Goal: Navigation & Orientation: Understand site structure

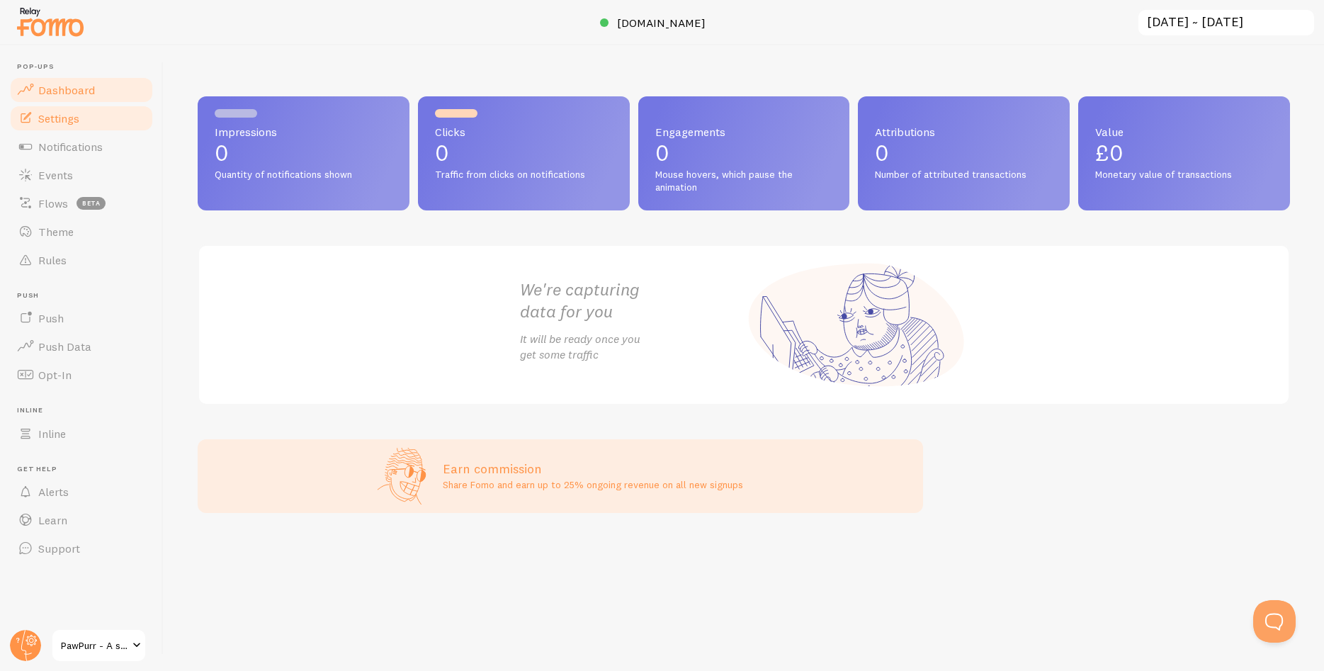
click at [76, 120] on span "Settings" at bounding box center [58, 118] width 41 height 14
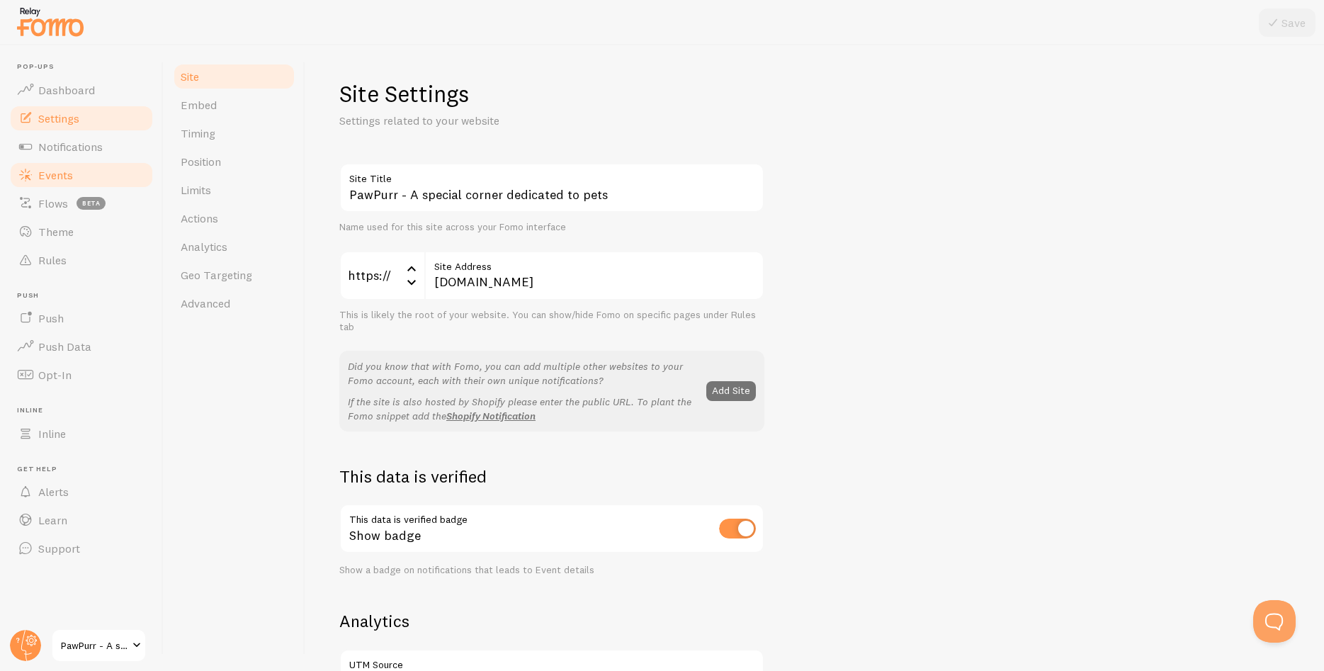
click at [75, 169] on link "Events" at bounding box center [82, 175] width 146 height 28
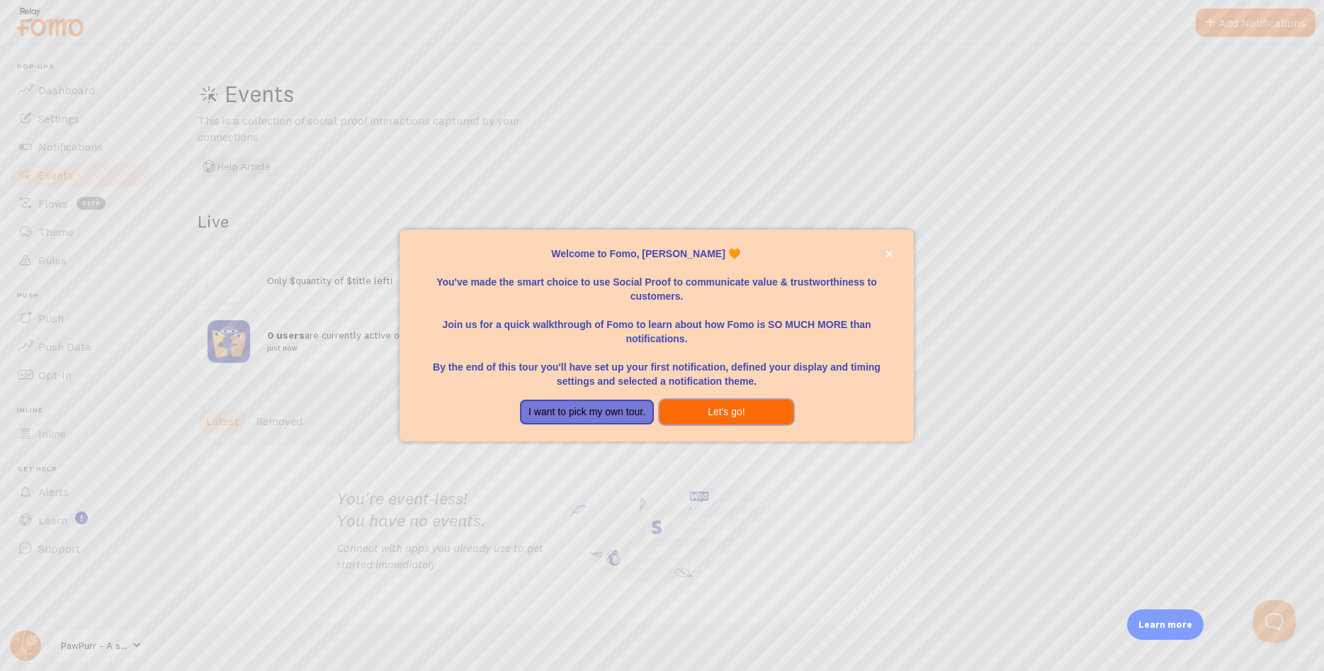
click at [677, 402] on button "Let's go!" at bounding box center [727, 413] width 134 height 26
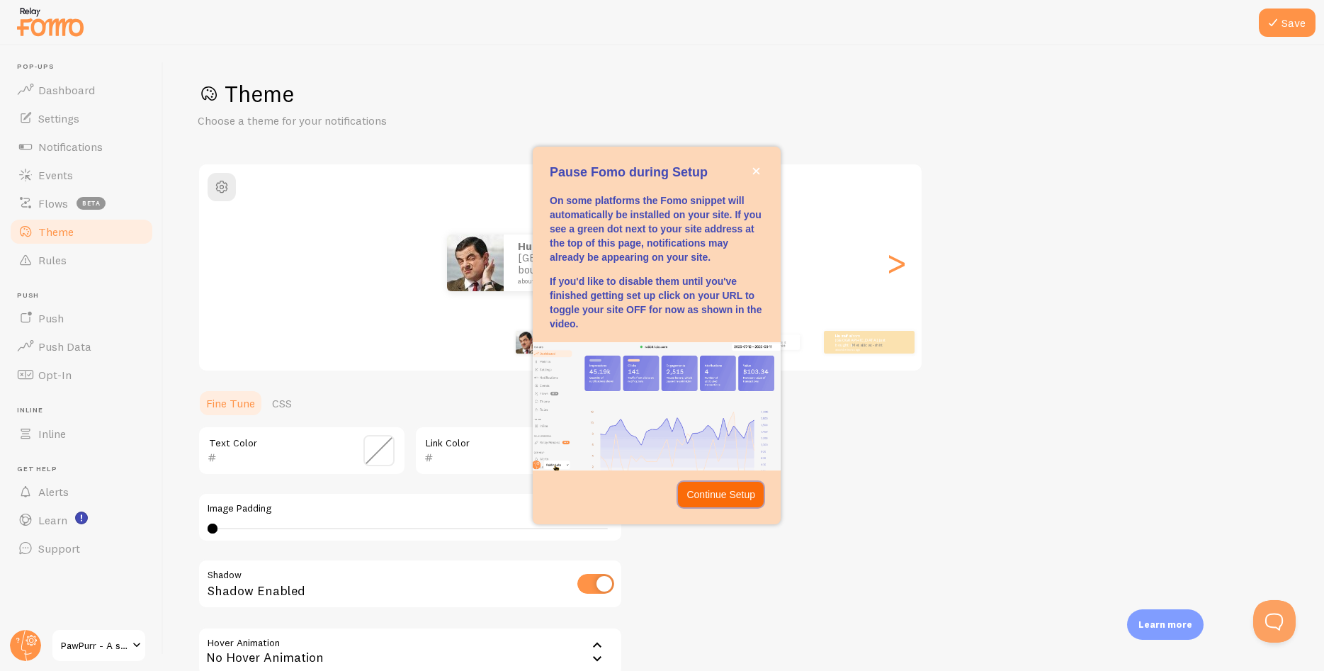
click at [728, 492] on p "Continue Setup" at bounding box center [721, 494] width 69 height 14
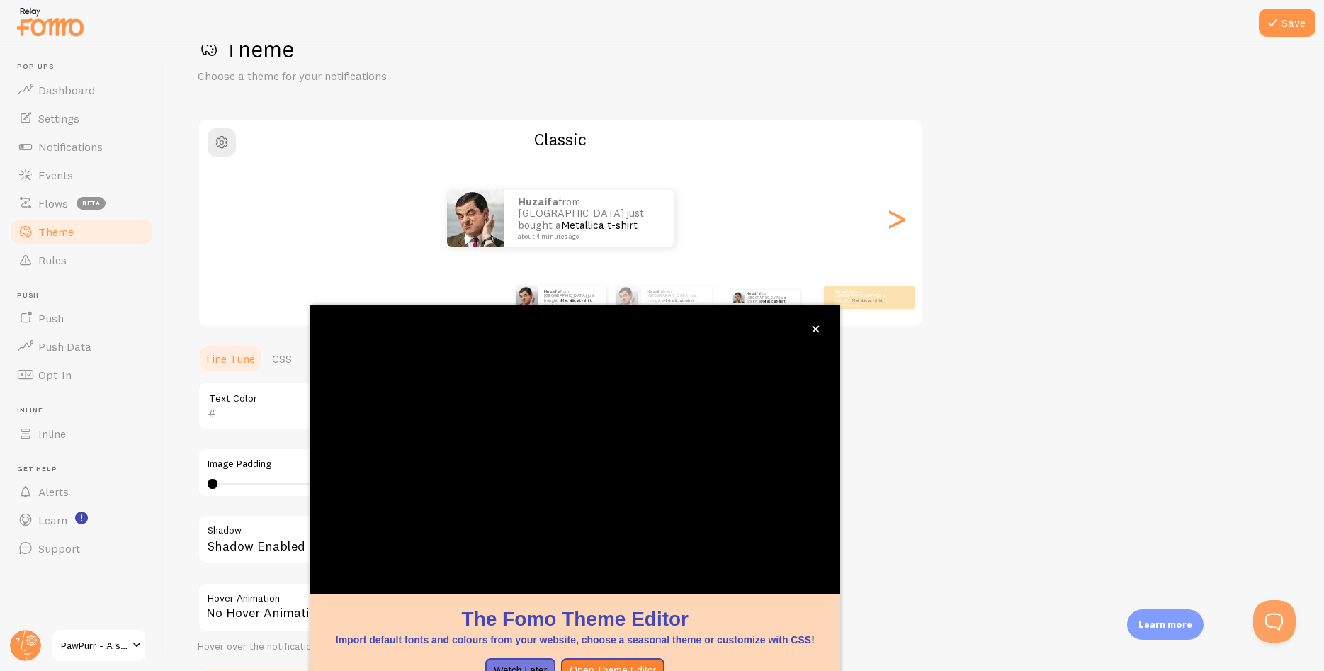
scroll to position [30, 0]
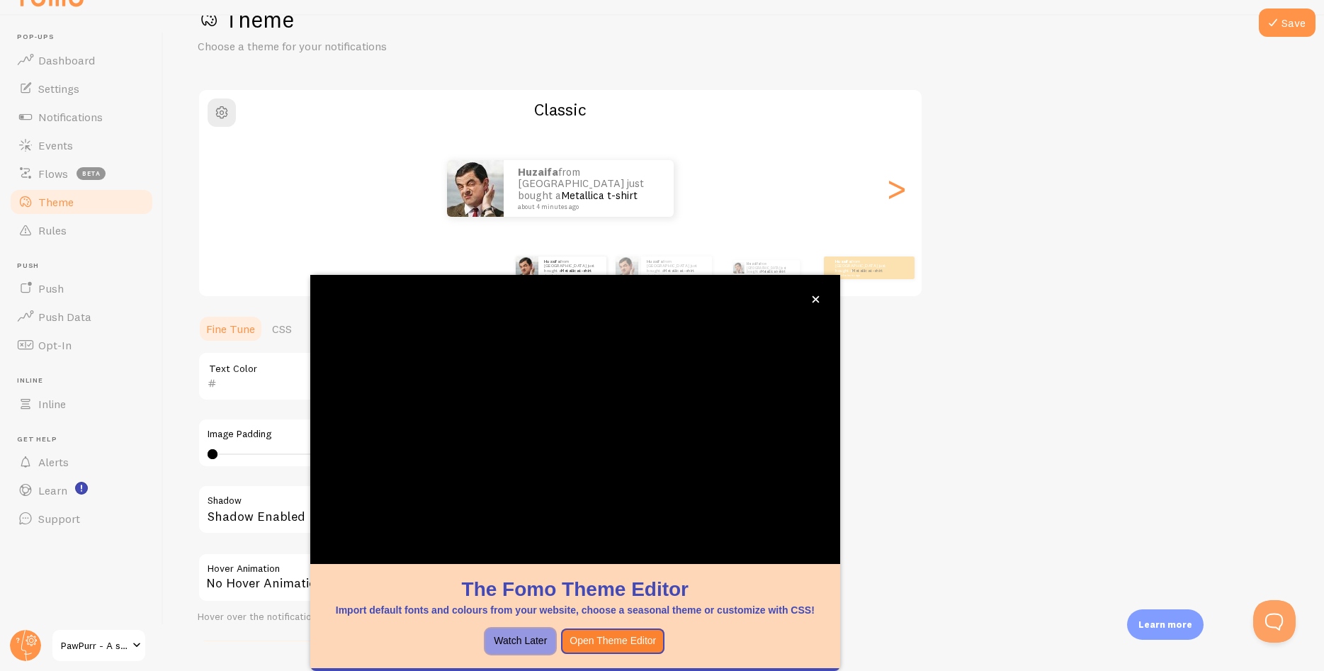
click at [539, 633] on button "Watch Later" at bounding box center [520, 641] width 70 height 26
click at [536, 643] on button "Watch Later" at bounding box center [520, 641] width 70 height 26
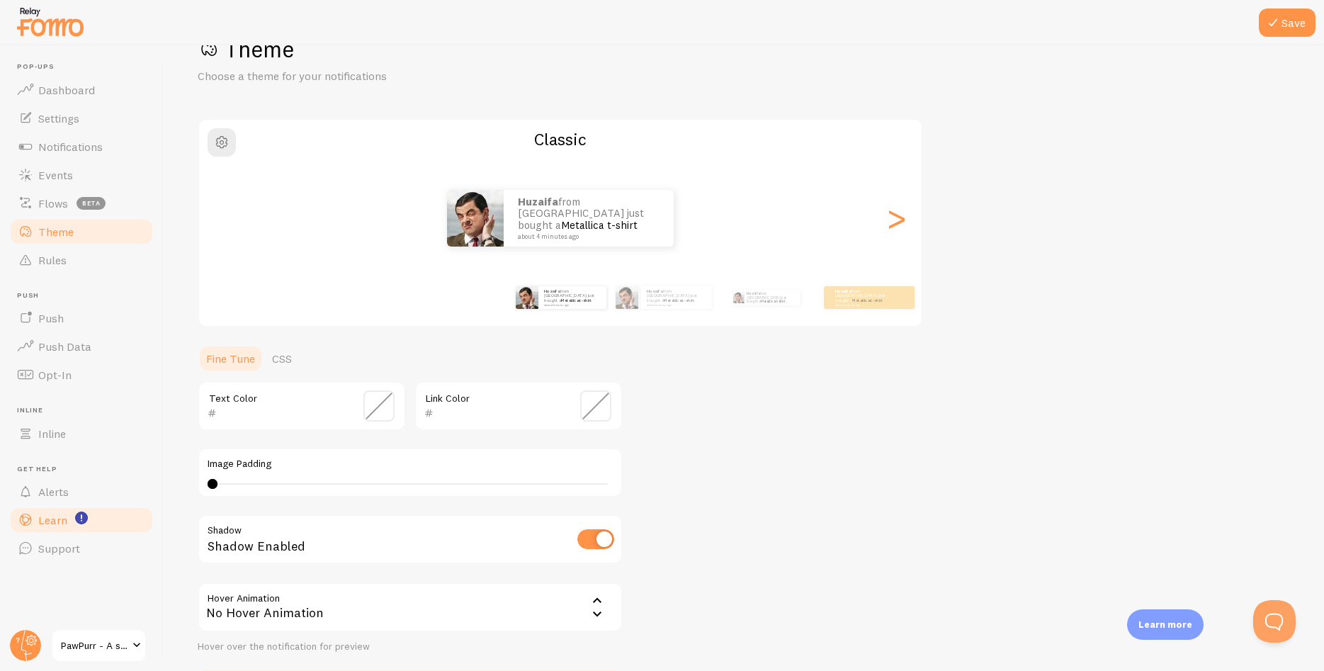
click at [53, 526] on span "Learn" at bounding box center [52, 520] width 29 height 14
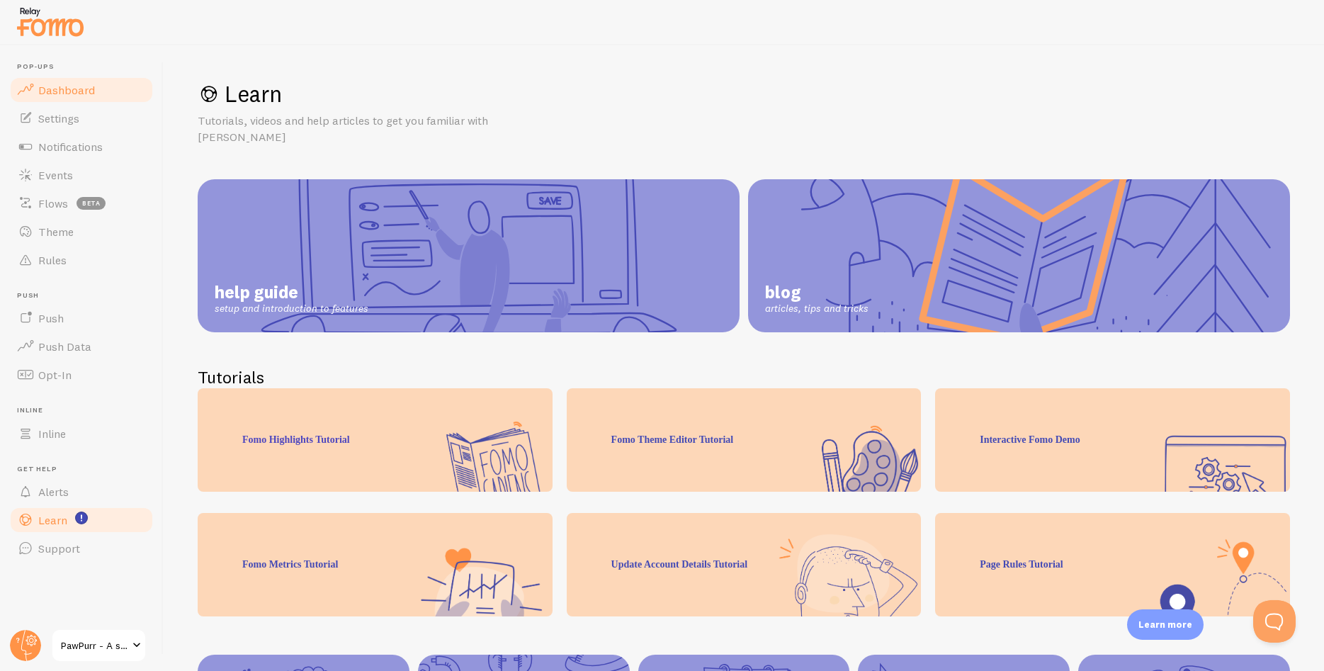
click at [81, 97] on link "Dashboard" at bounding box center [82, 90] width 146 height 28
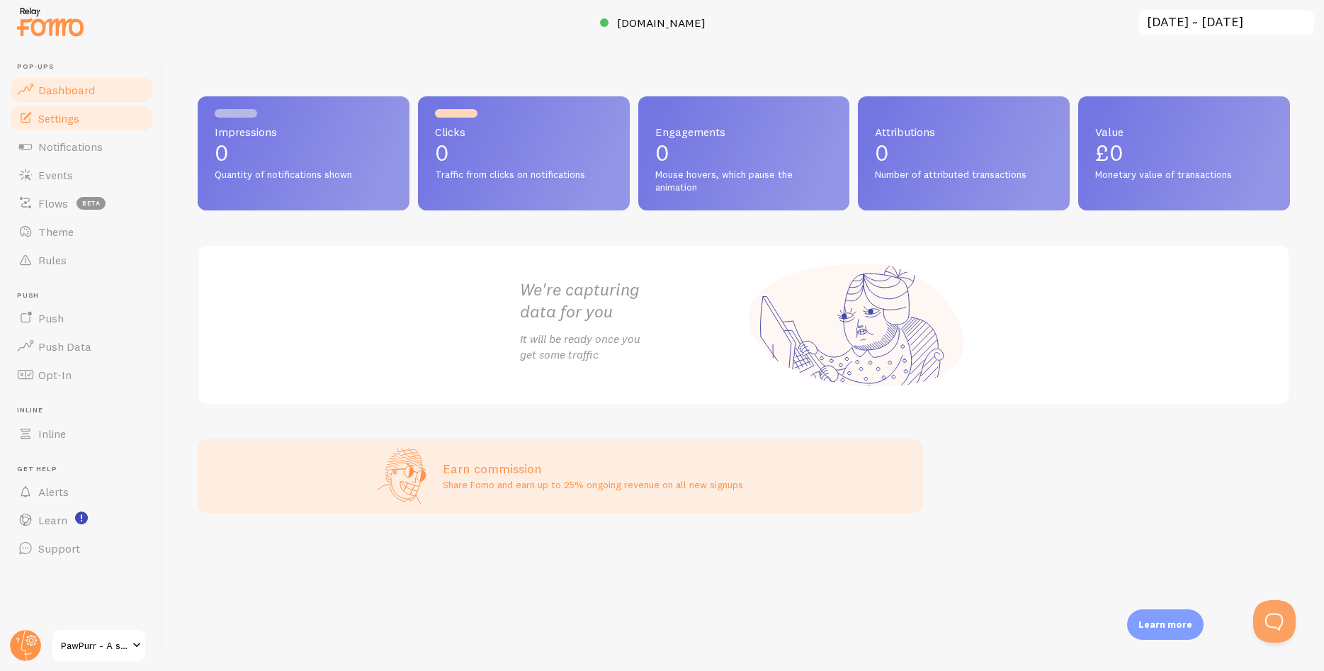
click at [113, 122] on link "Settings" at bounding box center [82, 118] width 146 height 28
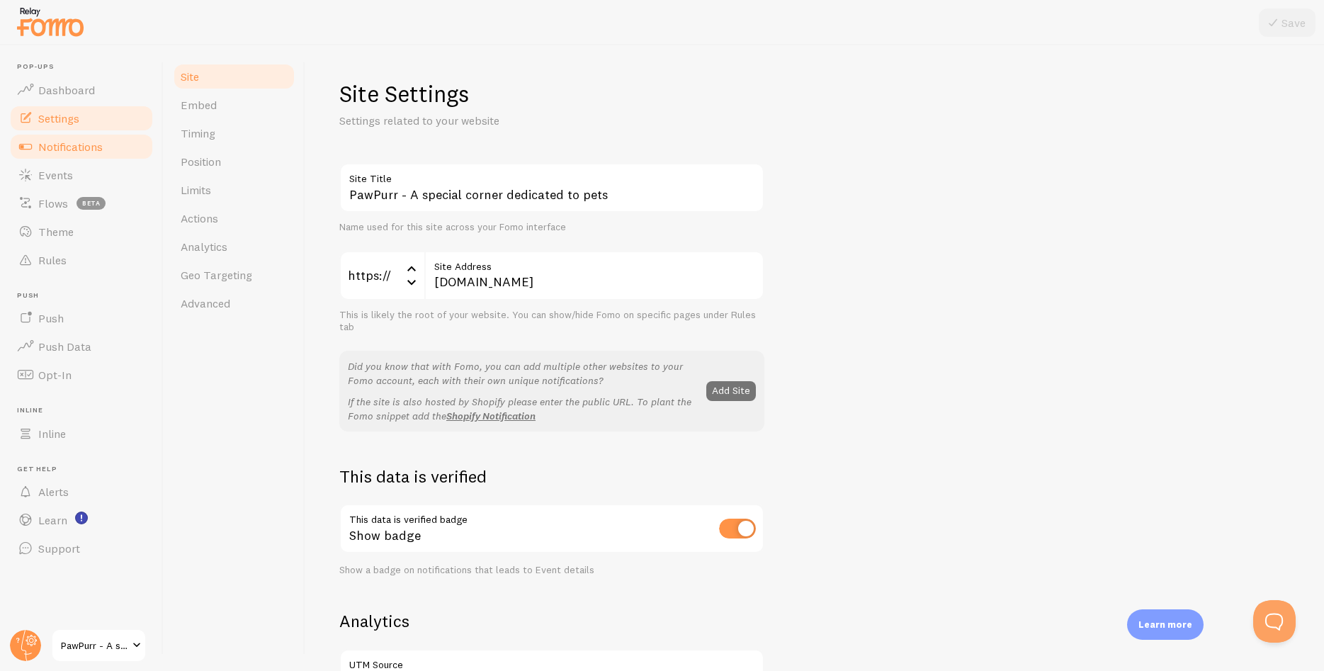
click at [92, 141] on span "Notifications" at bounding box center [70, 147] width 64 height 14
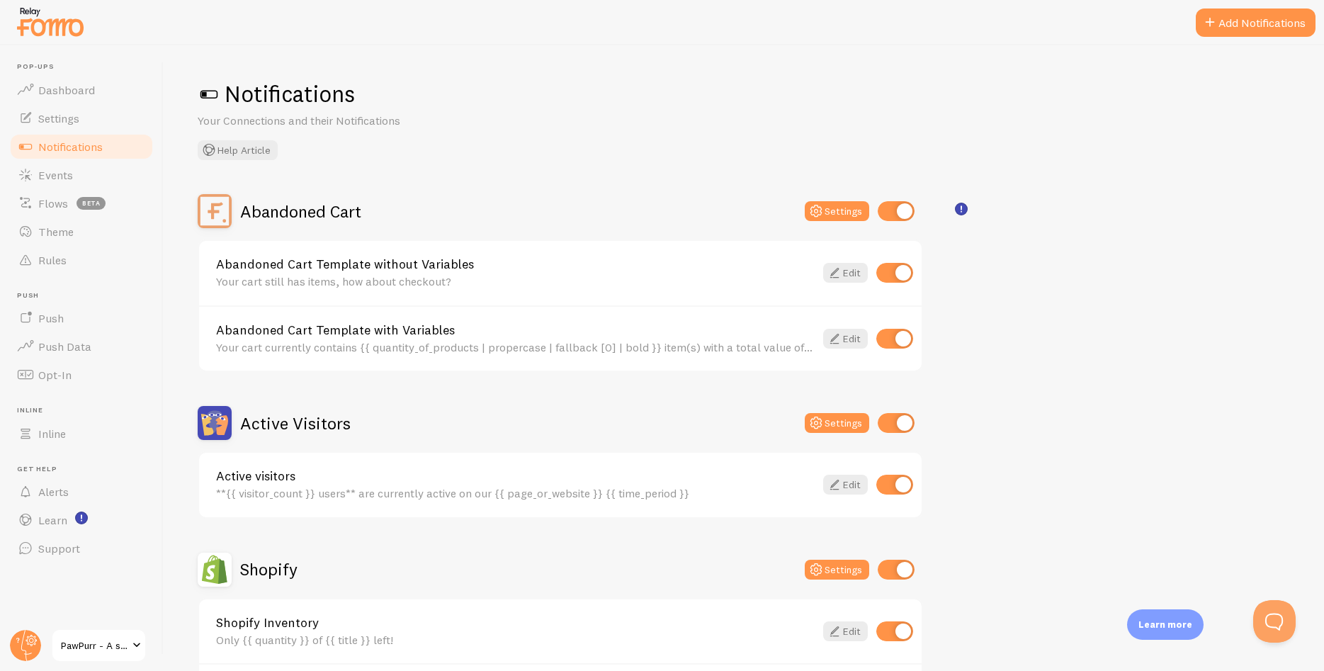
click at [213, 90] on span at bounding box center [209, 94] width 23 height 23
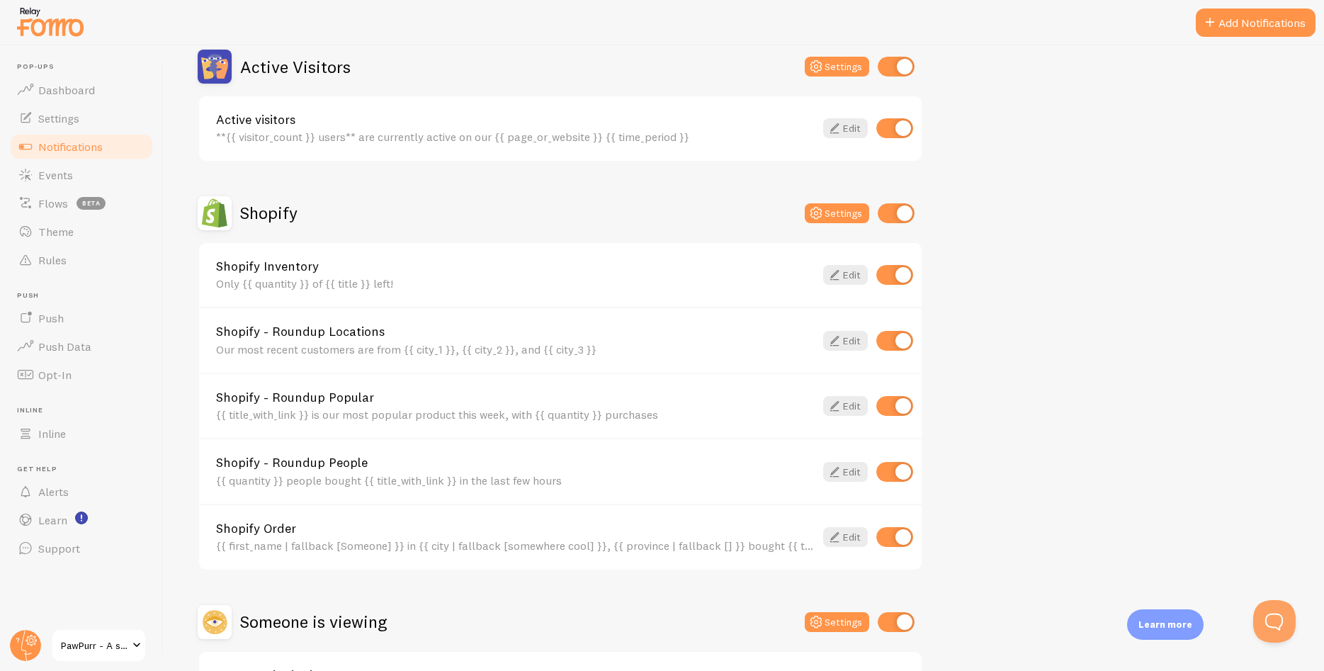
scroll to position [215, 0]
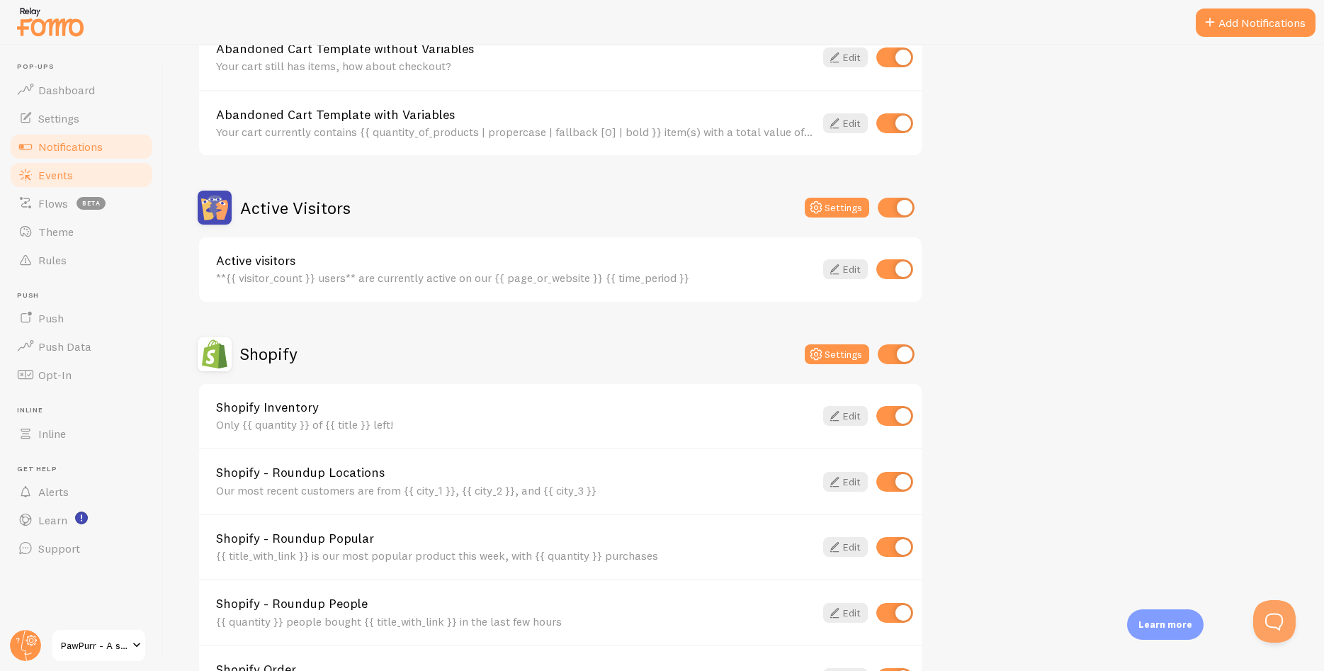
click at [115, 172] on link "Events" at bounding box center [82, 175] width 146 height 28
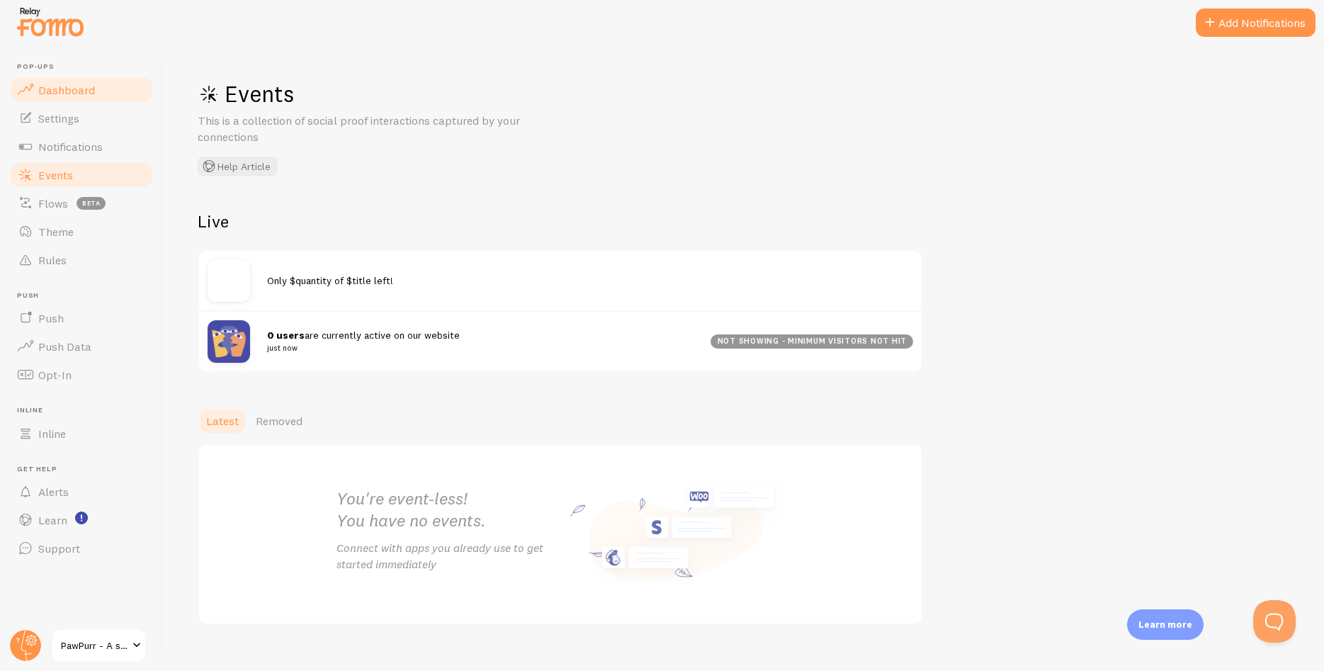
click at [64, 94] on span "Dashboard" at bounding box center [66, 90] width 57 height 14
